Goal: Transaction & Acquisition: Purchase product/service

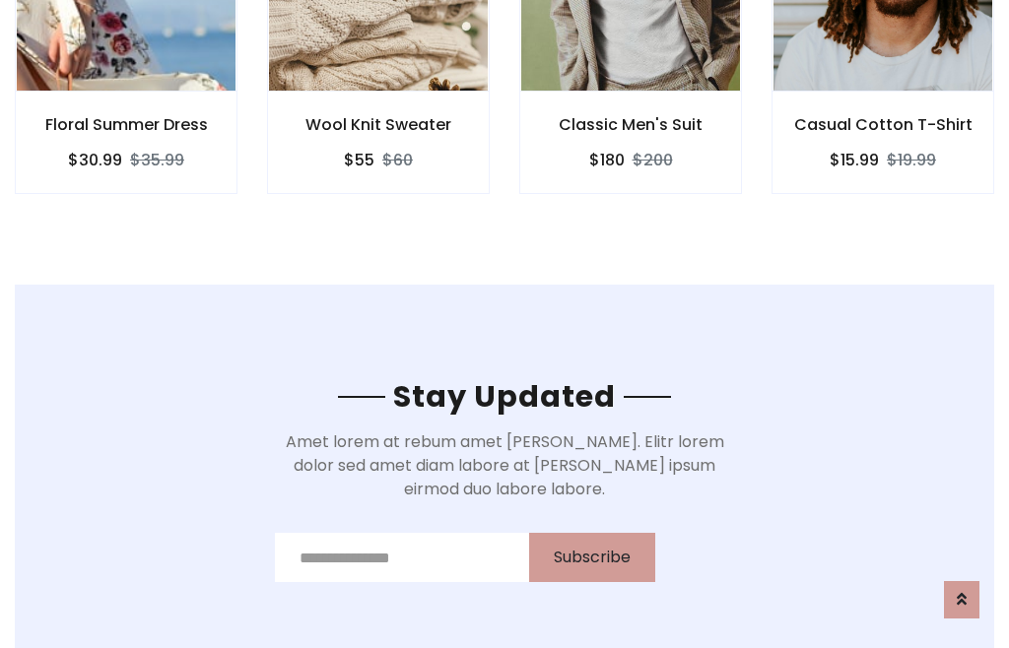
scroll to position [2967, 0]
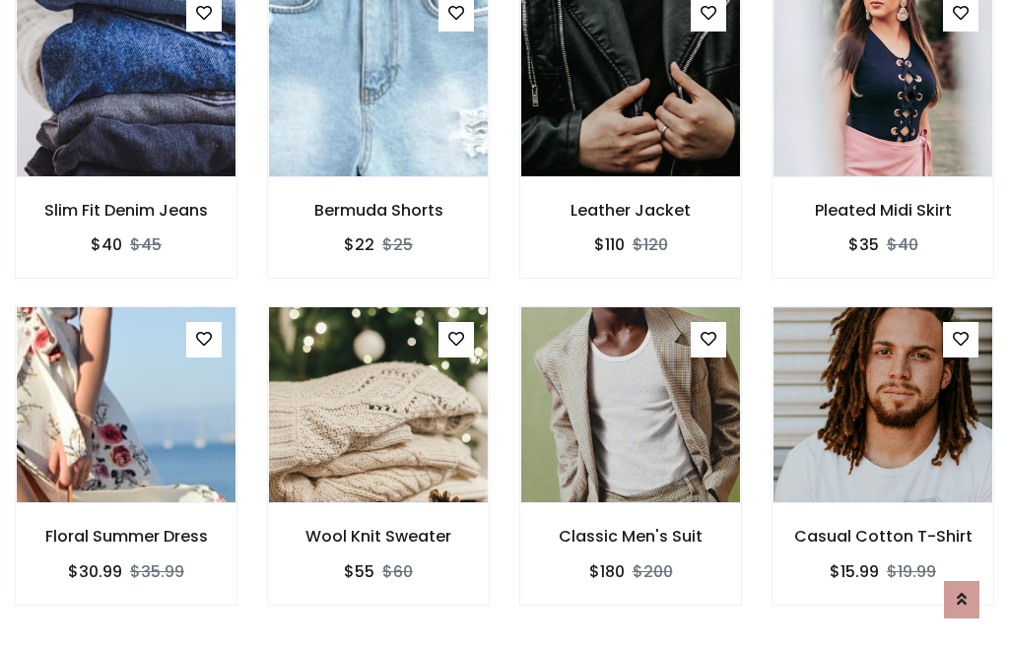
click at [504, 323] on div "Classic Men's Suit $180 $200" at bounding box center [630, 469] width 252 height 326
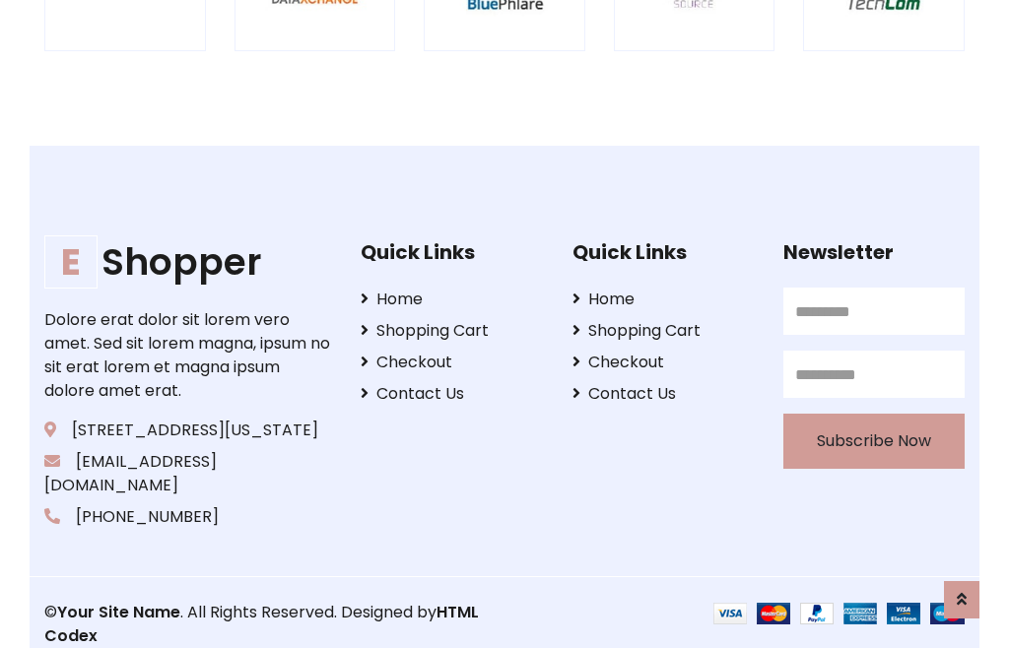
scroll to position [3750, 0]
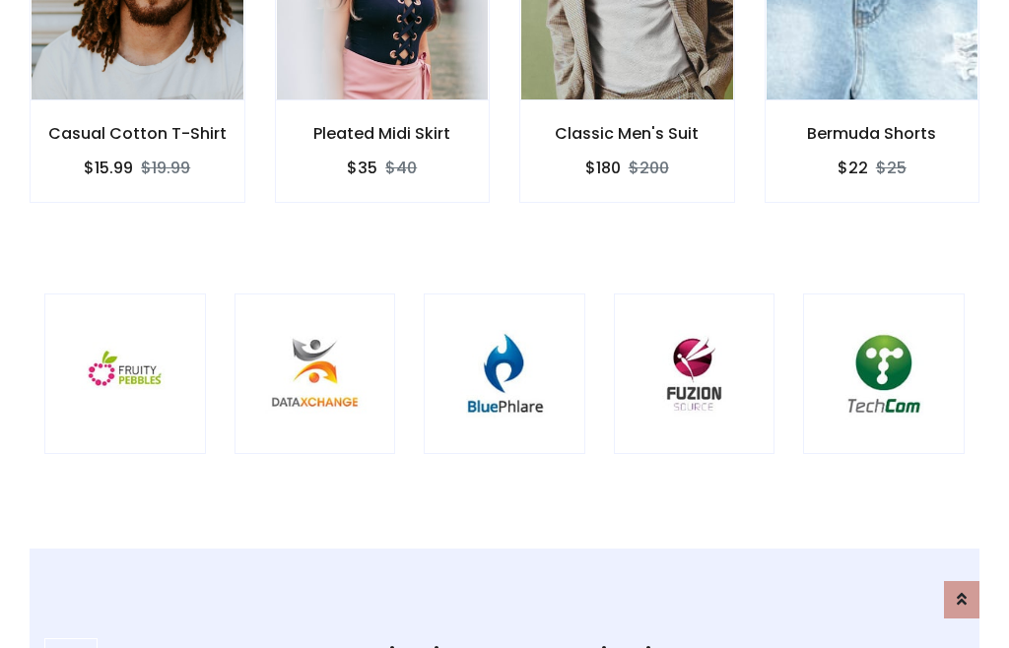
click at [504, 324] on img at bounding box center [504, 374] width 112 height 112
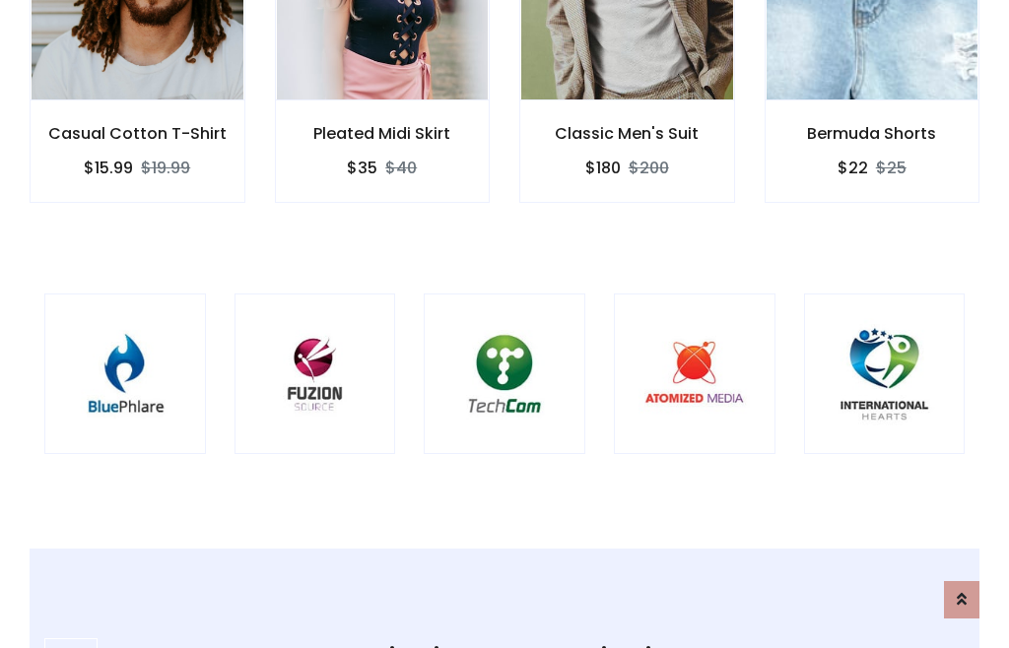
click at [504, 324] on img at bounding box center [504, 374] width 112 height 112
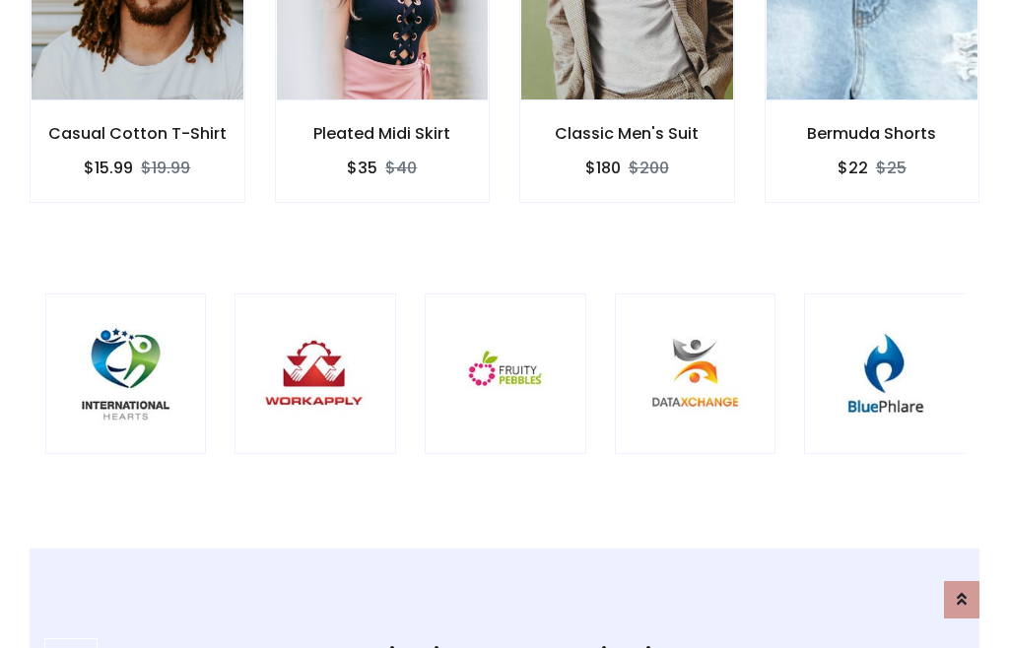
click at [504, 324] on img at bounding box center [505, 374] width 112 height 112
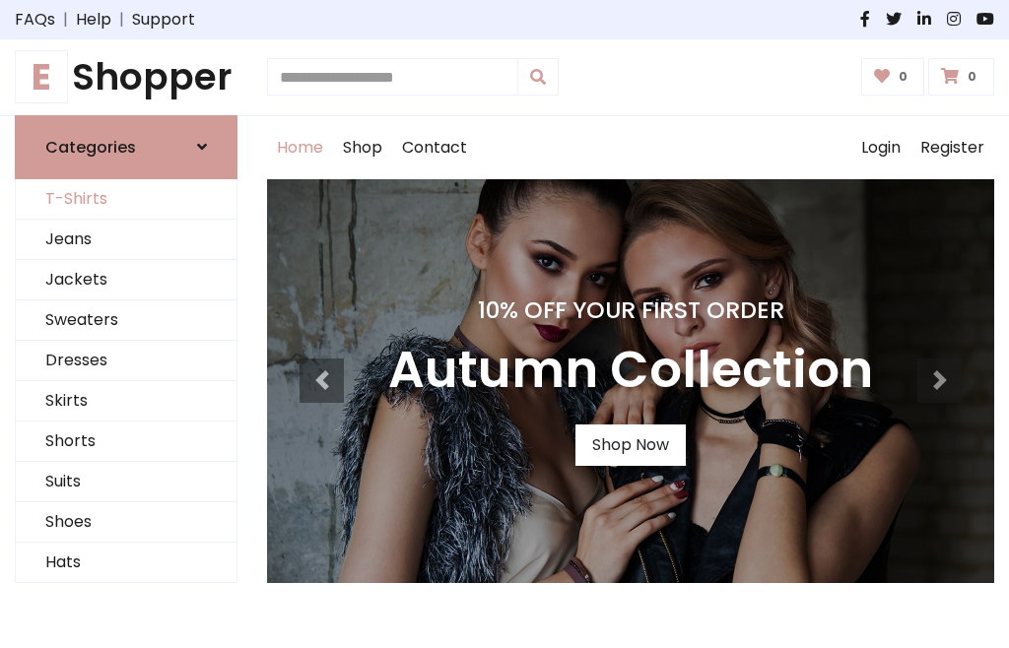
click at [126, 199] on link "T-Shirts" at bounding box center [126, 199] width 221 height 40
click at [126, 77] on h1 "E Shopper" at bounding box center [126, 77] width 223 height 44
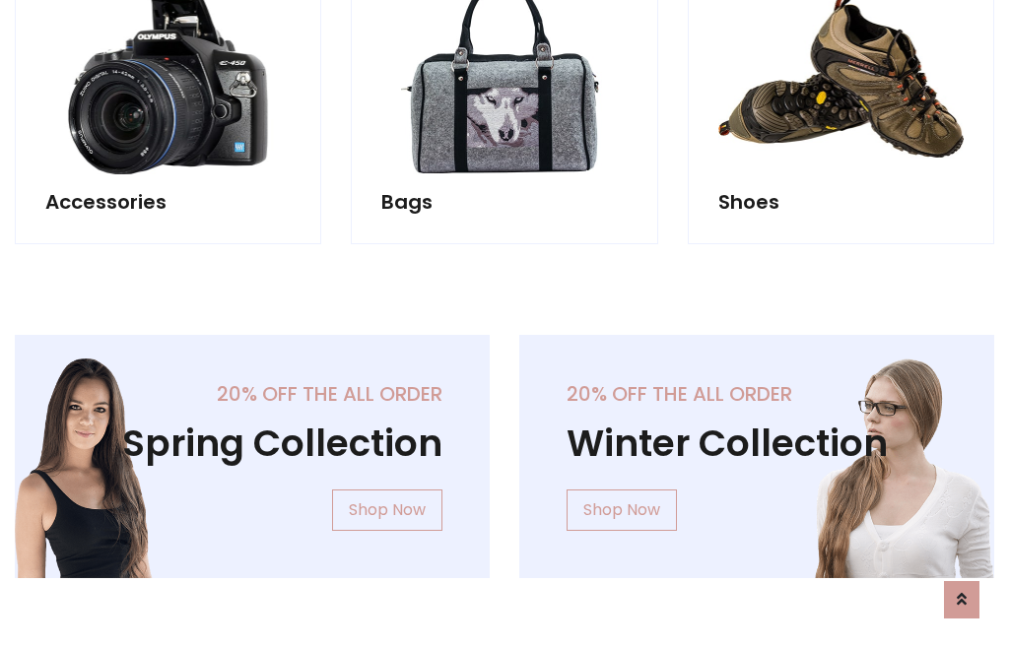
scroll to position [1914, 0]
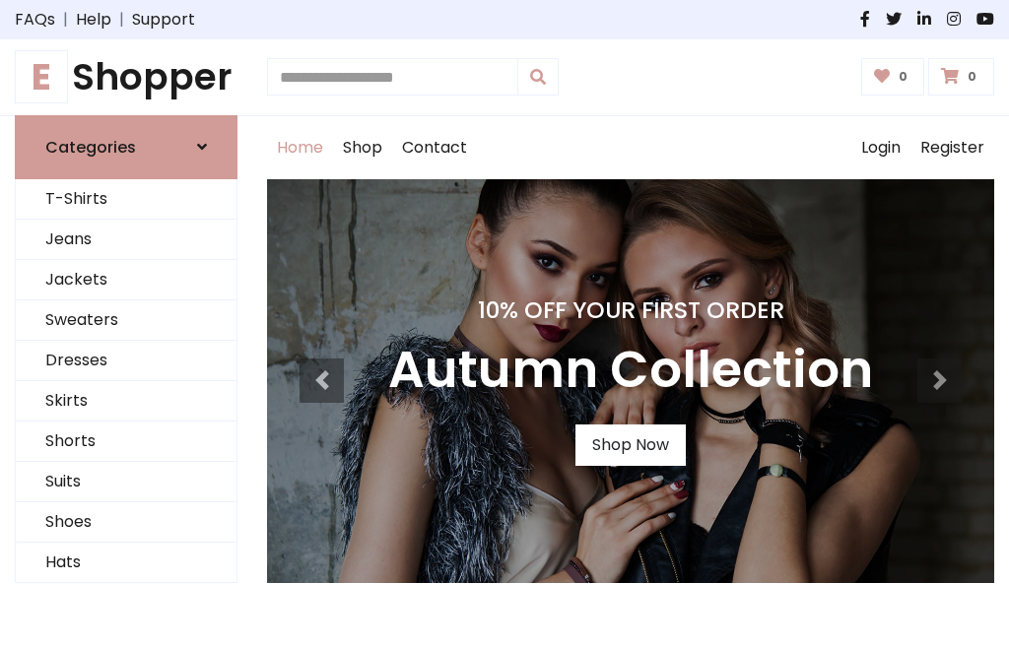
scroll to position [646, 0]
